Goal: Find specific page/section: Find specific page/section

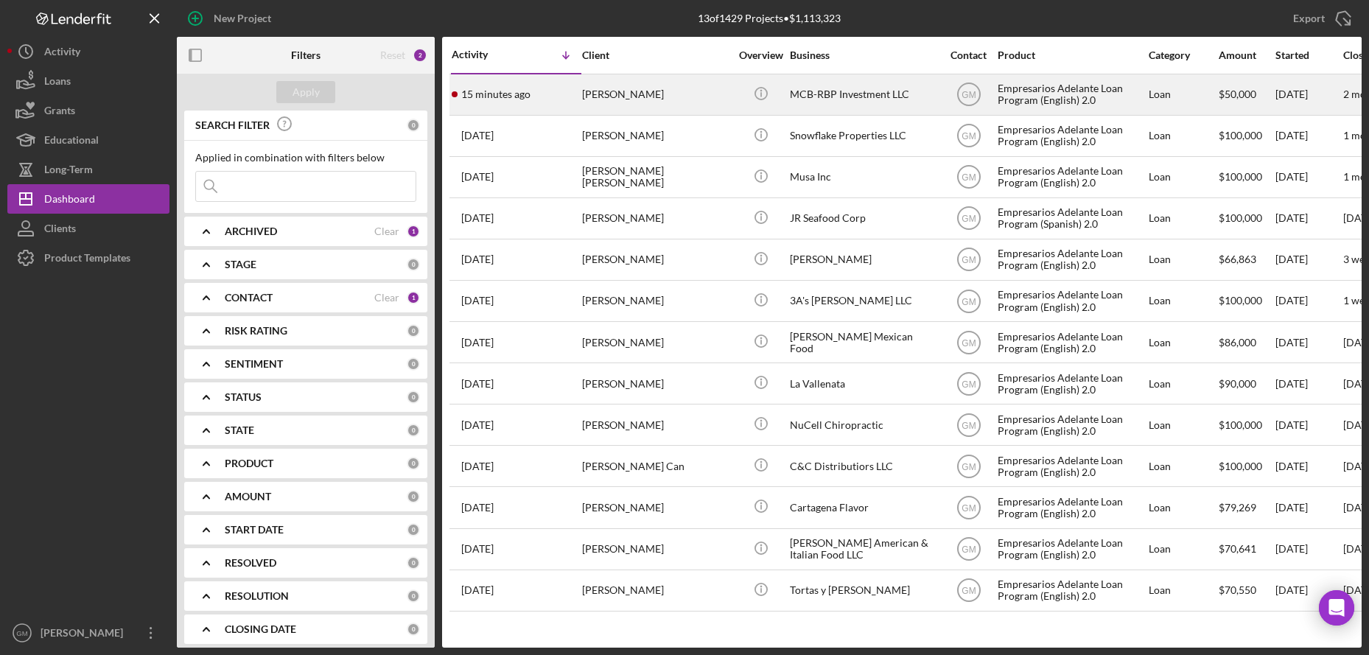
click at [850, 94] on div "MCB-RBP Investment LLC" at bounding box center [863, 94] width 147 height 39
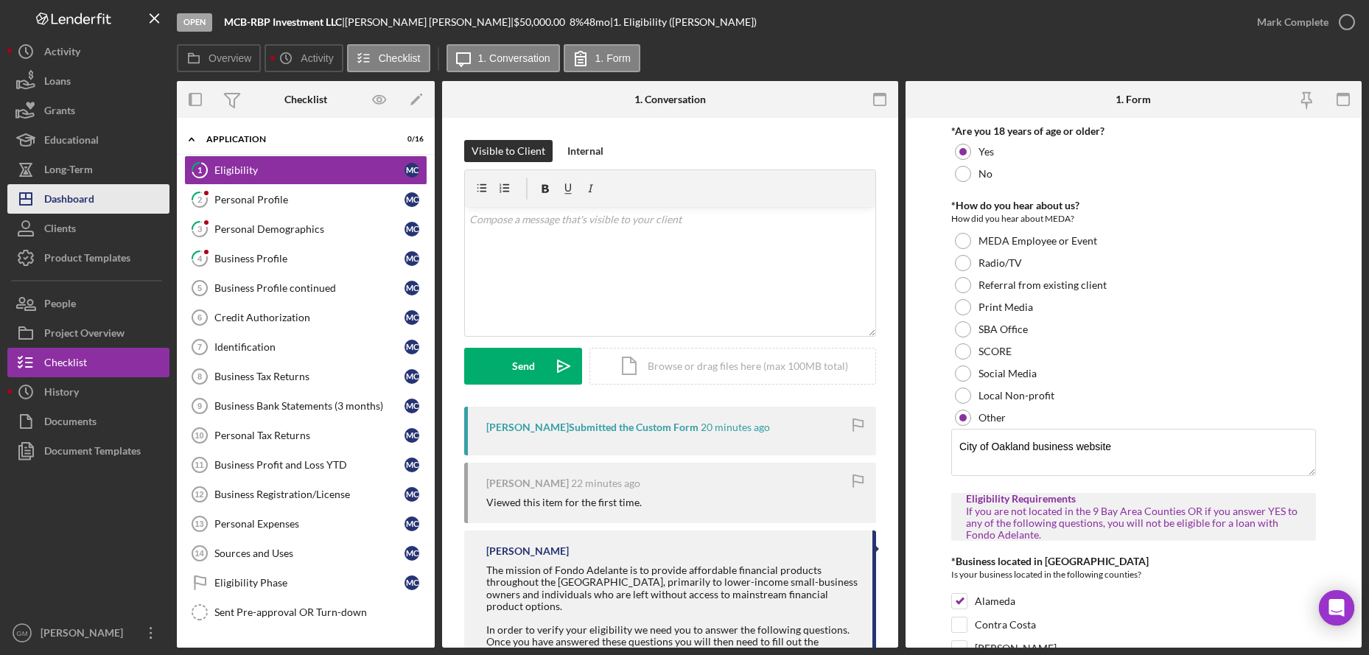
click at [71, 188] on div "Dashboard" at bounding box center [69, 200] width 50 height 33
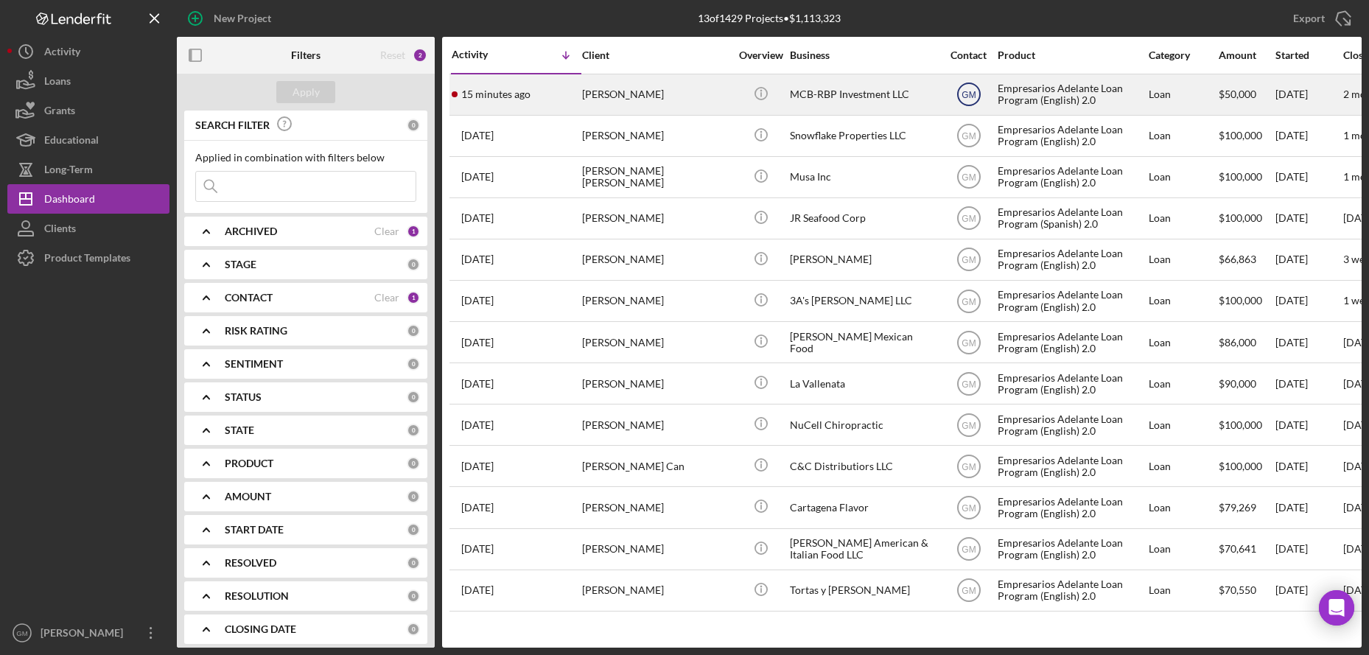
click at [971, 91] on text "GM" at bounding box center [969, 95] width 14 height 10
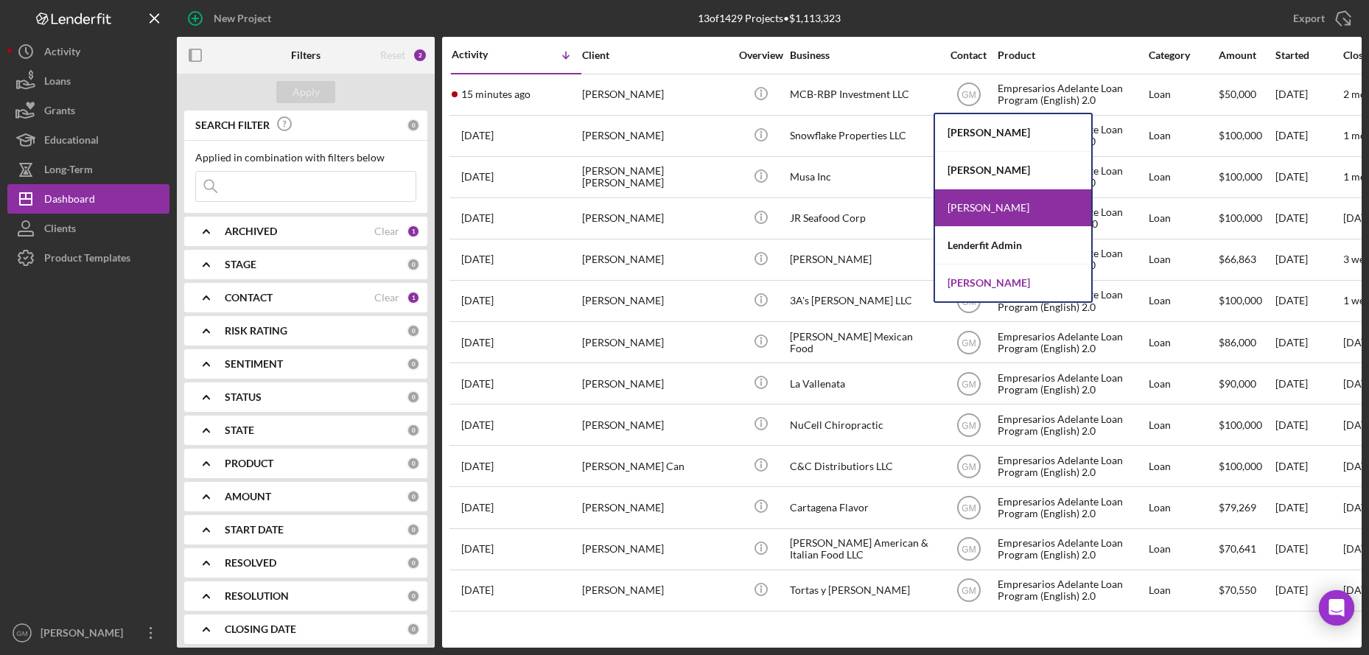
click at [976, 279] on div "[PERSON_NAME]" at bounding box center [1013, 283] width 156 height 37
